Goal: Information Seeking & Learning: Learn about a topic

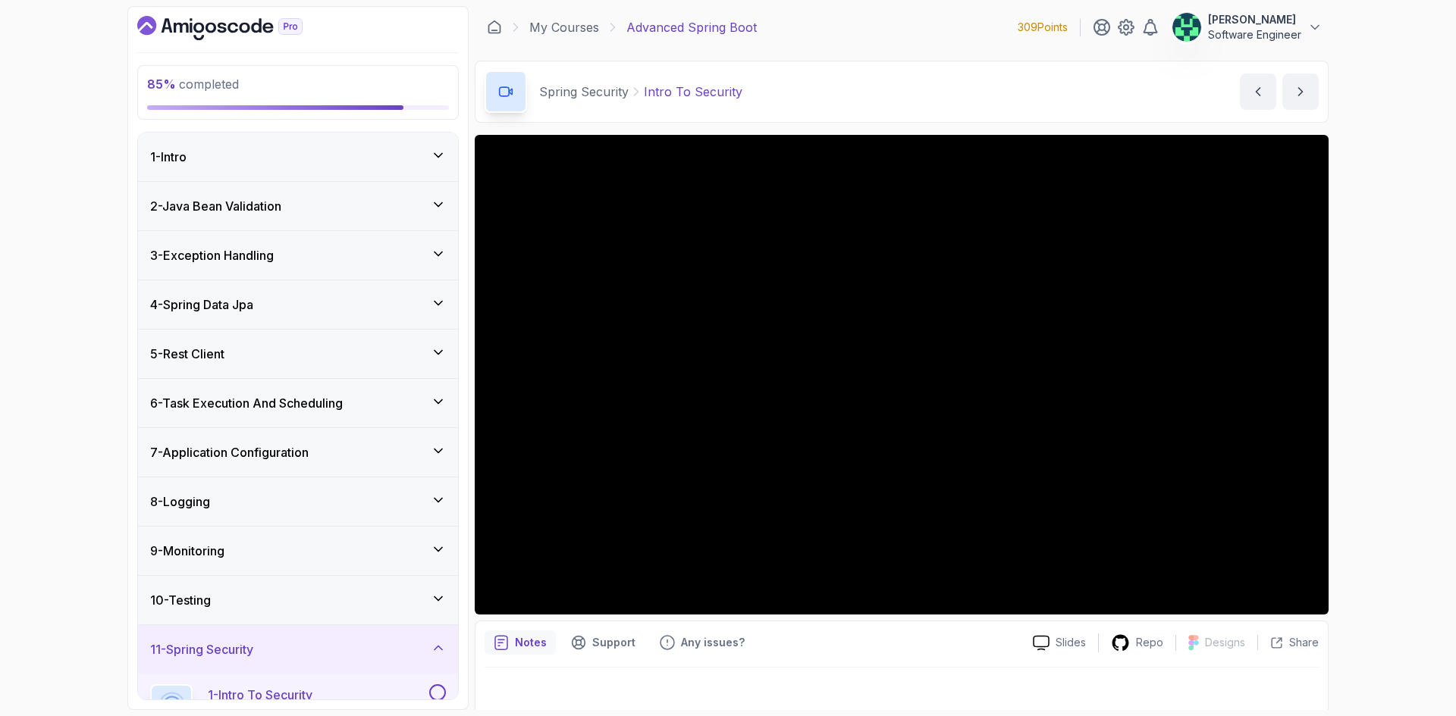
scroll to position [450, 0]
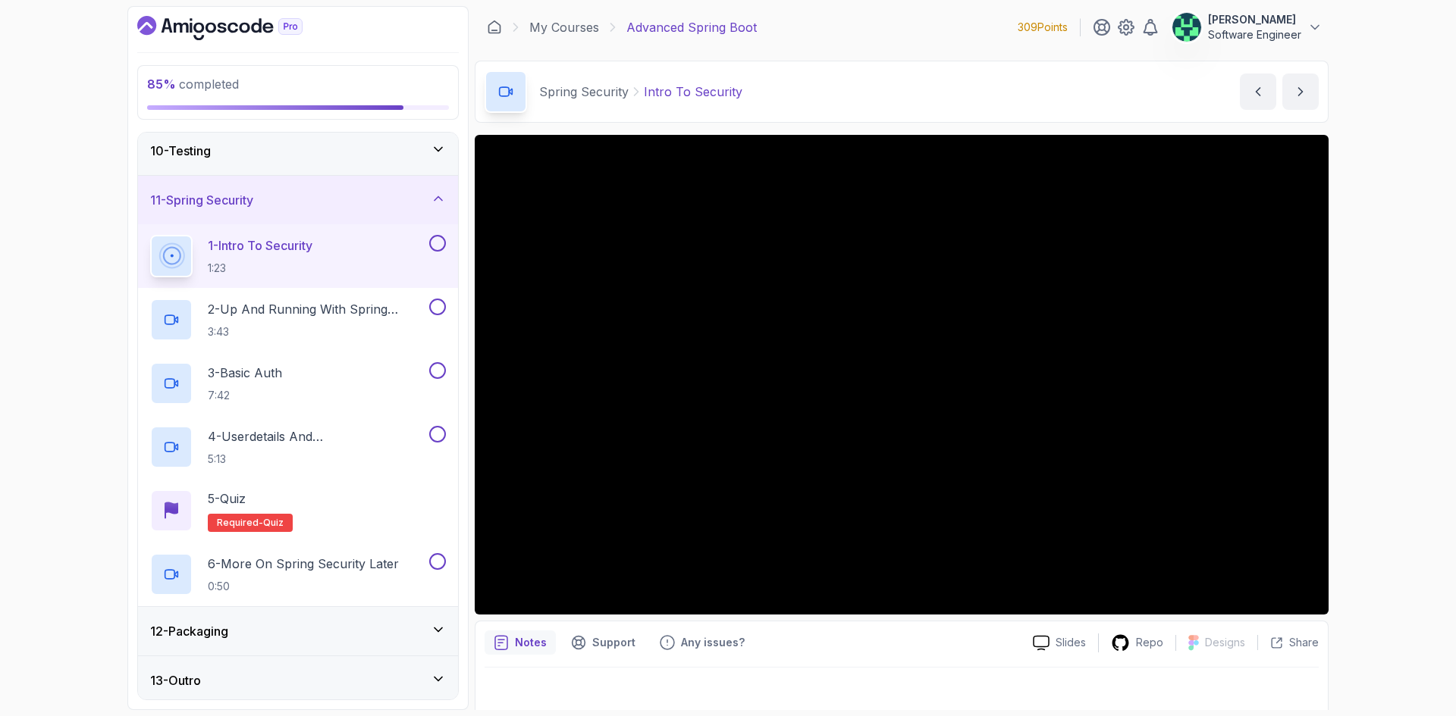
click at [927, 691] on div at bounding box center [901, 689] width 834 height 42
click at [337, 262] on div "1 - Intro To Security 1:23" at bounding box center [288, 256] width 276 height 42
click at [355, 303] on p "2 - Up And Running With Spring Security" at bounding box center [317, 309] width 218 height 18
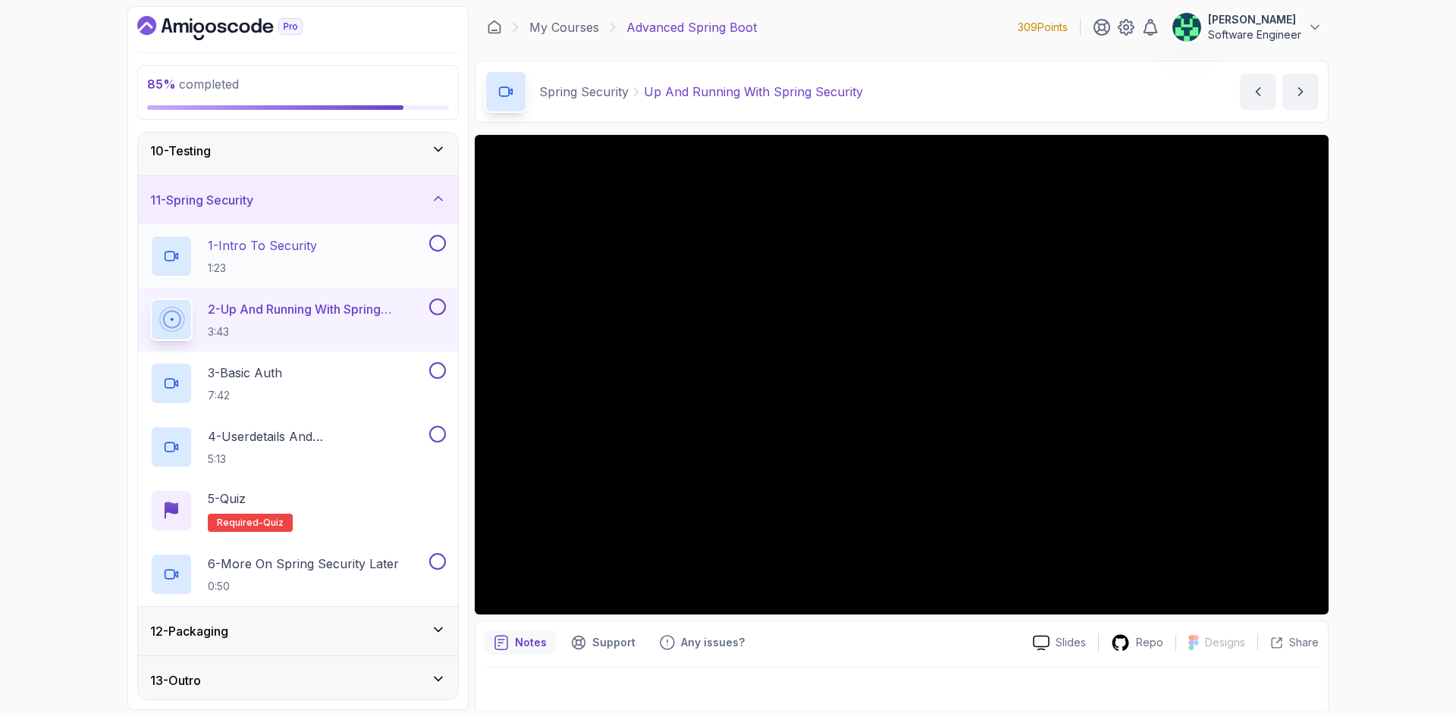
click at [342, 250] on div "1 - Intro To Security 1:23" at bounding box center [288, 256] width 276 height 42
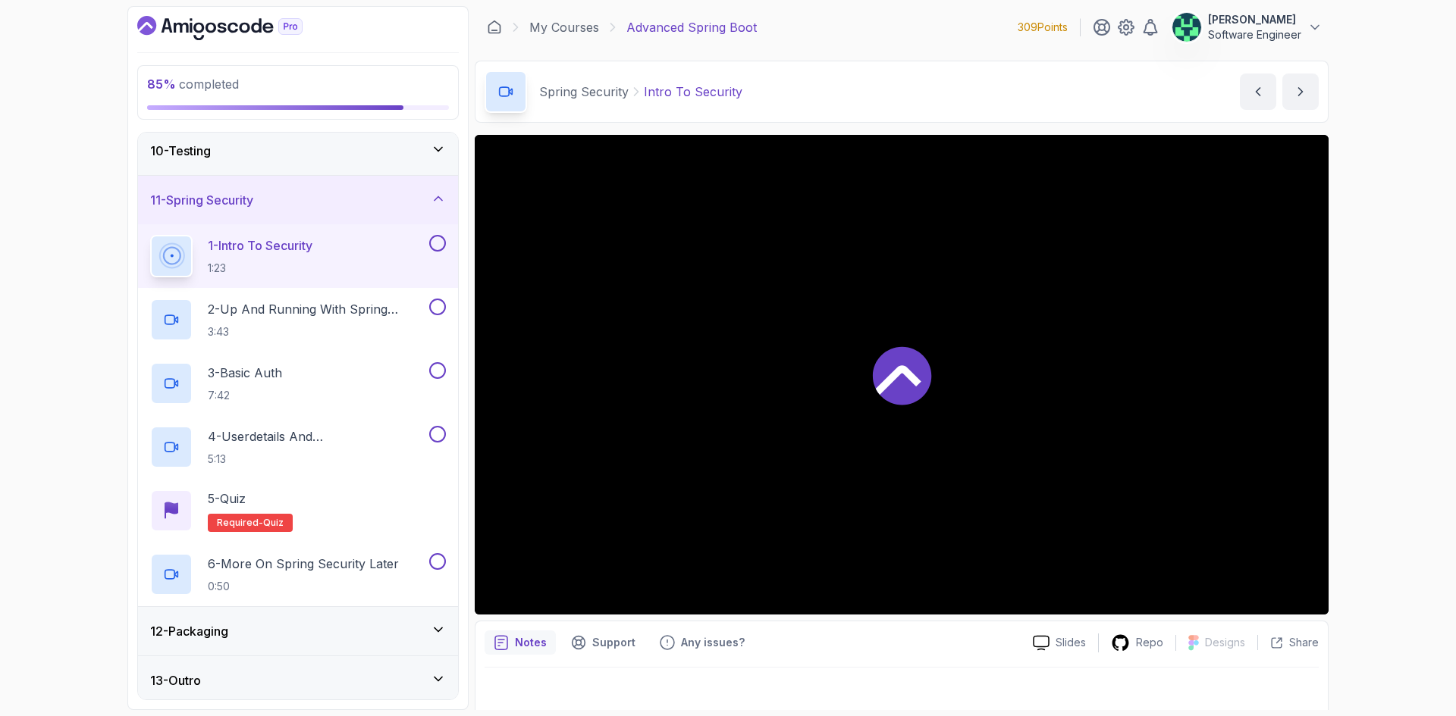
click at [342, 250] on div "1 - Intro To Security 1:23" at bounding box center [288, 256] width 276 height 42
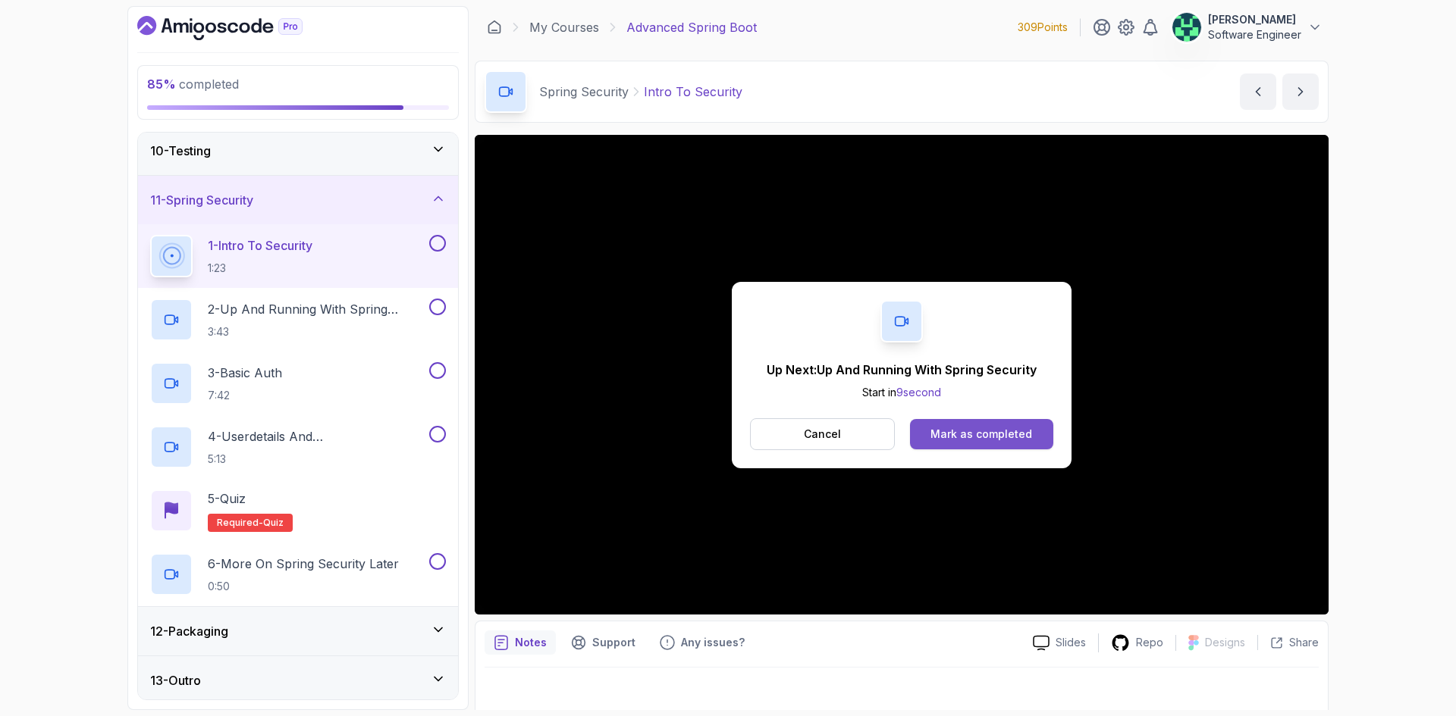
click at [988, 448] on button "Mark as completed" at bounding box center [981, 434] width 143 height 30
